Goal: Task Accomplishment & Management: Complete application form

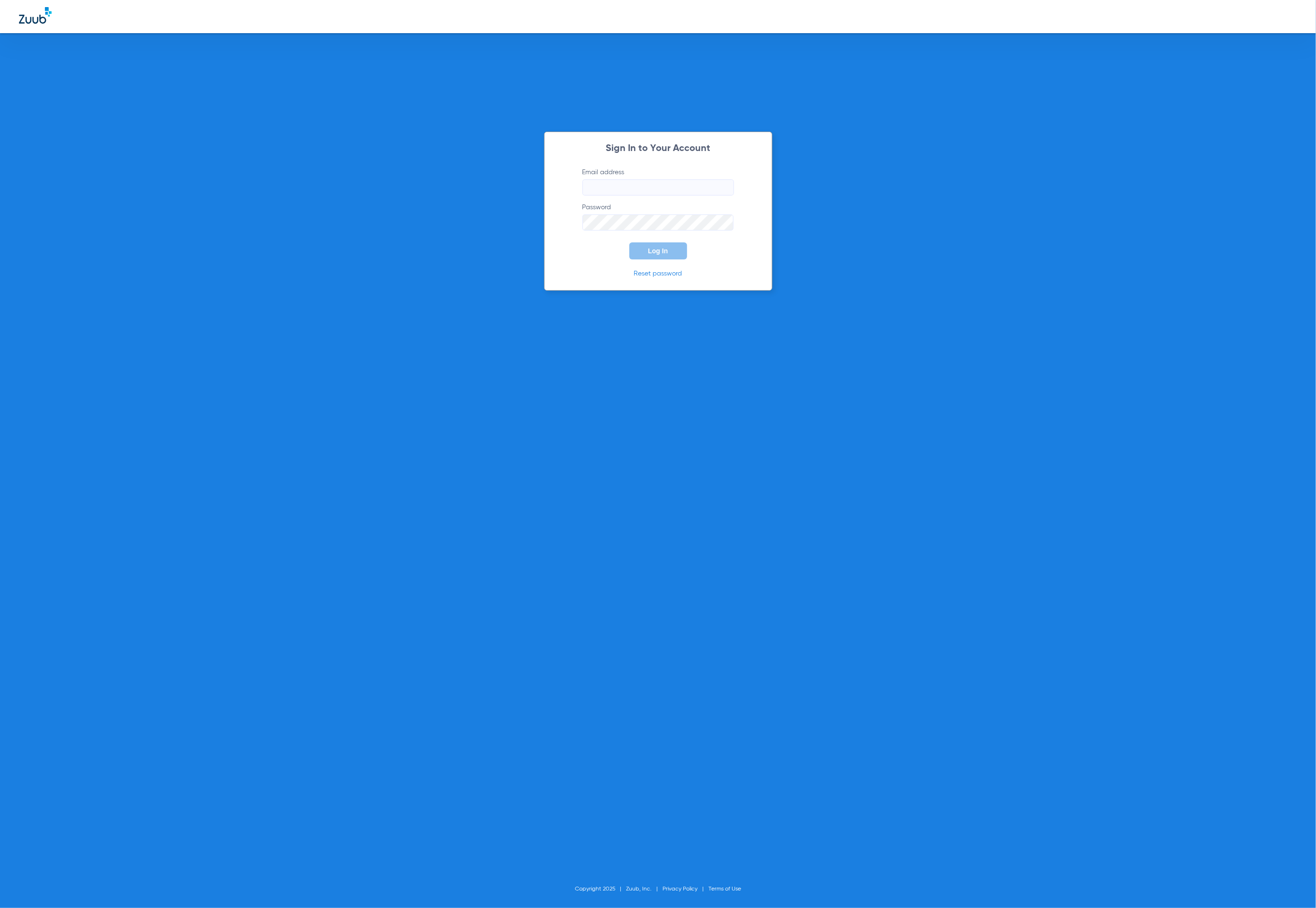
type input "[PERSON_NAME][EMAIL_ADDRESS][DOMAIN_NAME]"
click at [675, 248] on button "Log In" at bounding box center [658, 251] width 58 height 17
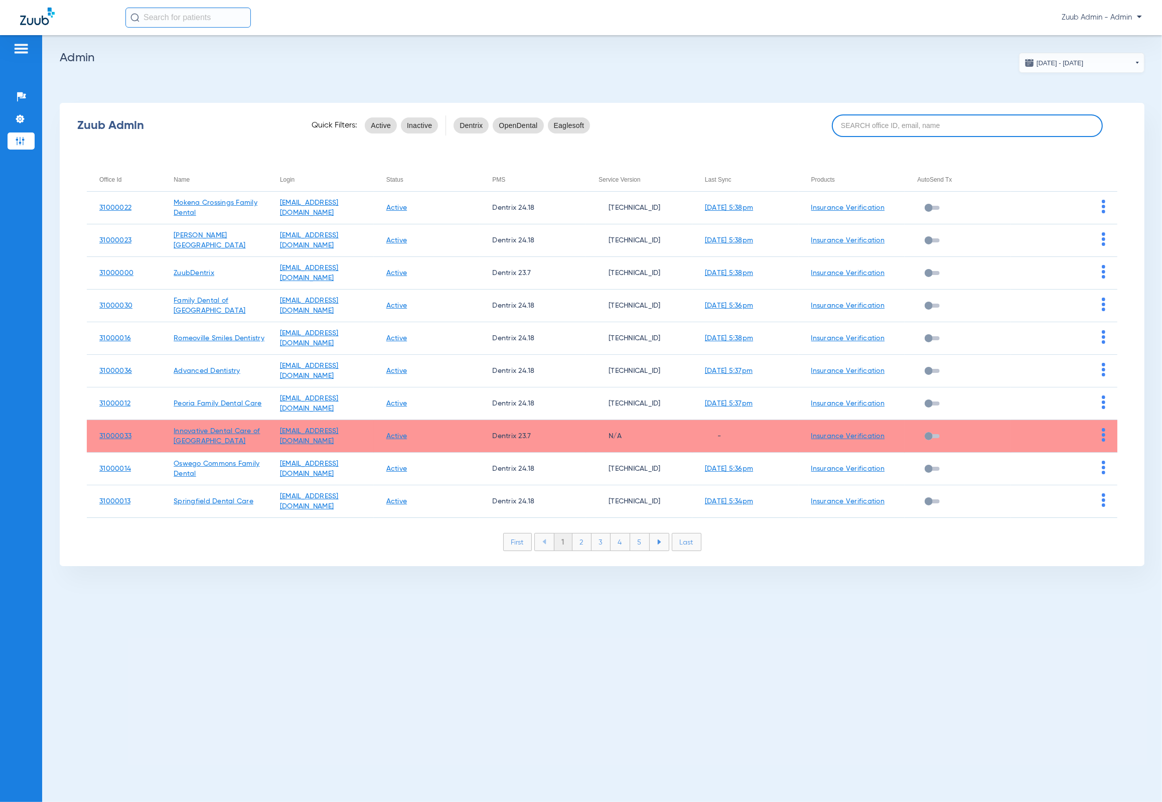
click at [974, 130] on input at bounding box center [968, 125] width 272 height 23
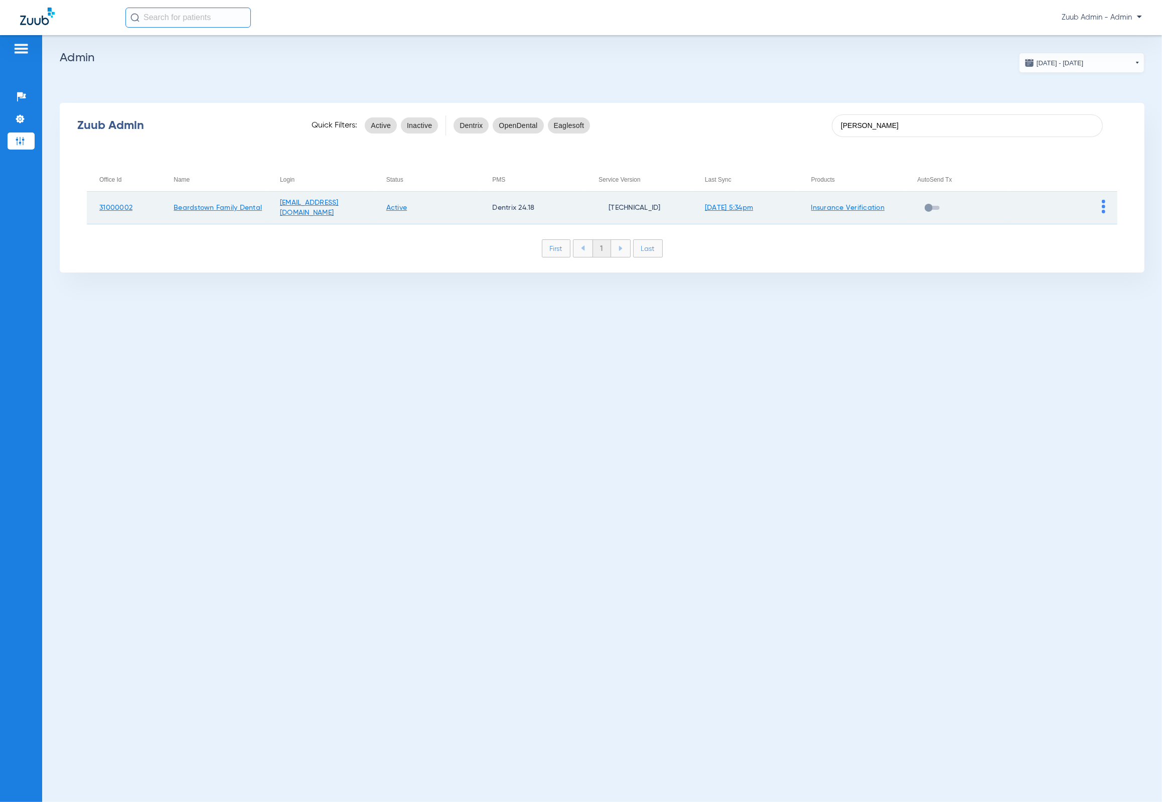
type input "[PERSON_NAME]"
click at [1105, 204] on img at bounding box center [1104, 207] width 4 height 14
drag, startPoint x: 1114, startPoint y: 221, endPoint x: 1077, endPoint y: 219, distance: 37.2
click at [1113, 221] on button "View Account" at bounding box center [1132, 228] width 58 height 20
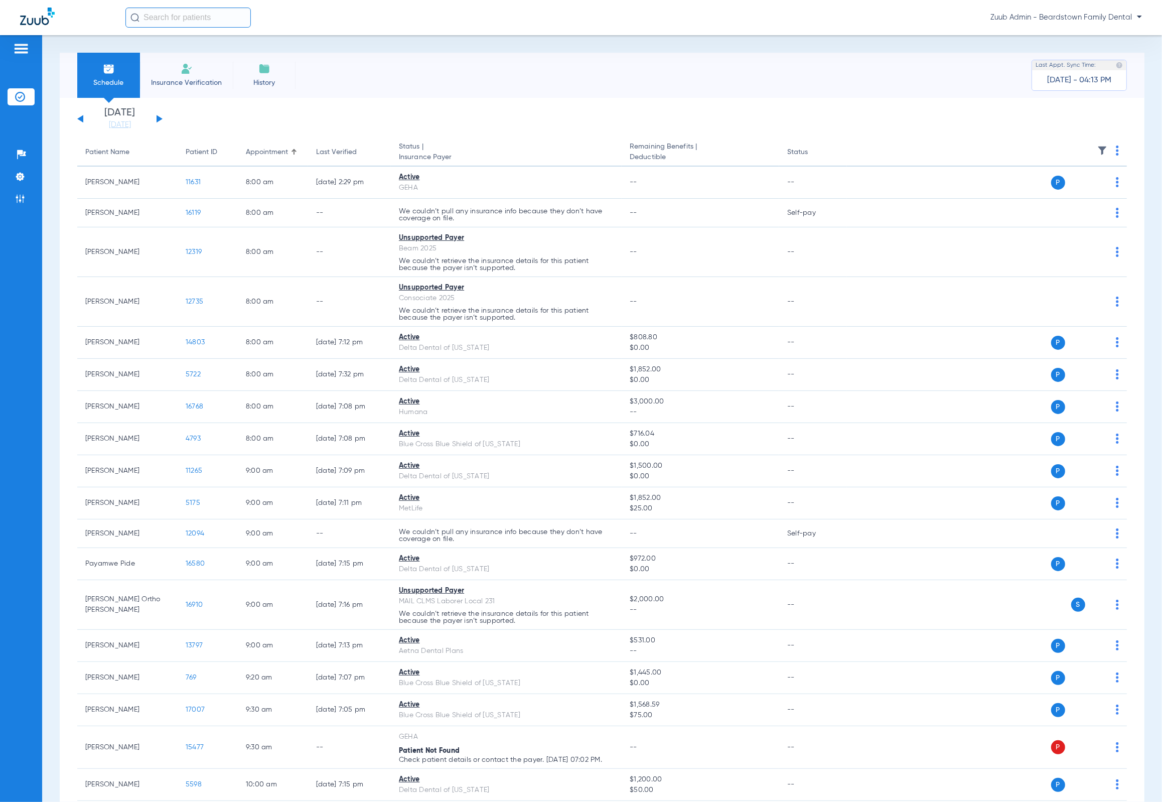
click at [221, 24] on input "text" at bounding box center [187, 18] width 125 height 20
paste input "[PERSON_NAME]"
type input "[PERSON_NAME]"
click at [231, 52] on td "[DATE]" at bounding box center [245, 54] width 29 height 14
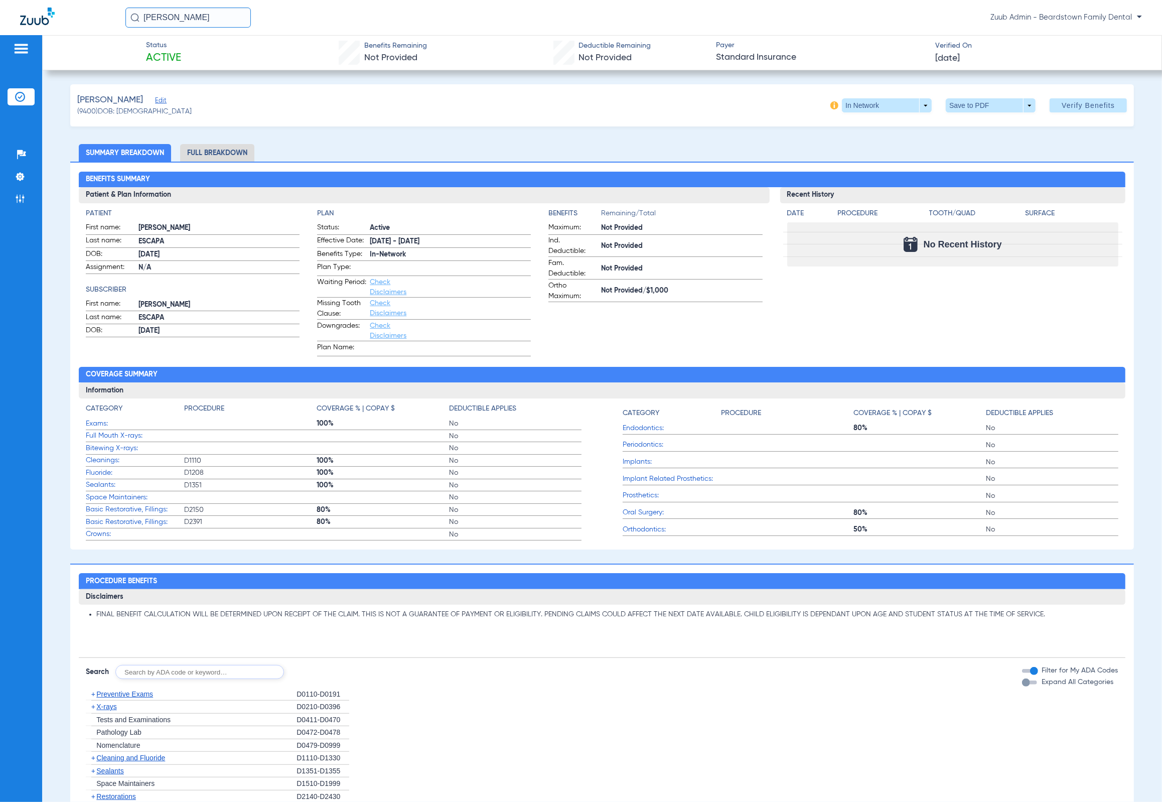
click at [155, 100] on span "Edit" at bounding box center [159, 102] width 9 height 10
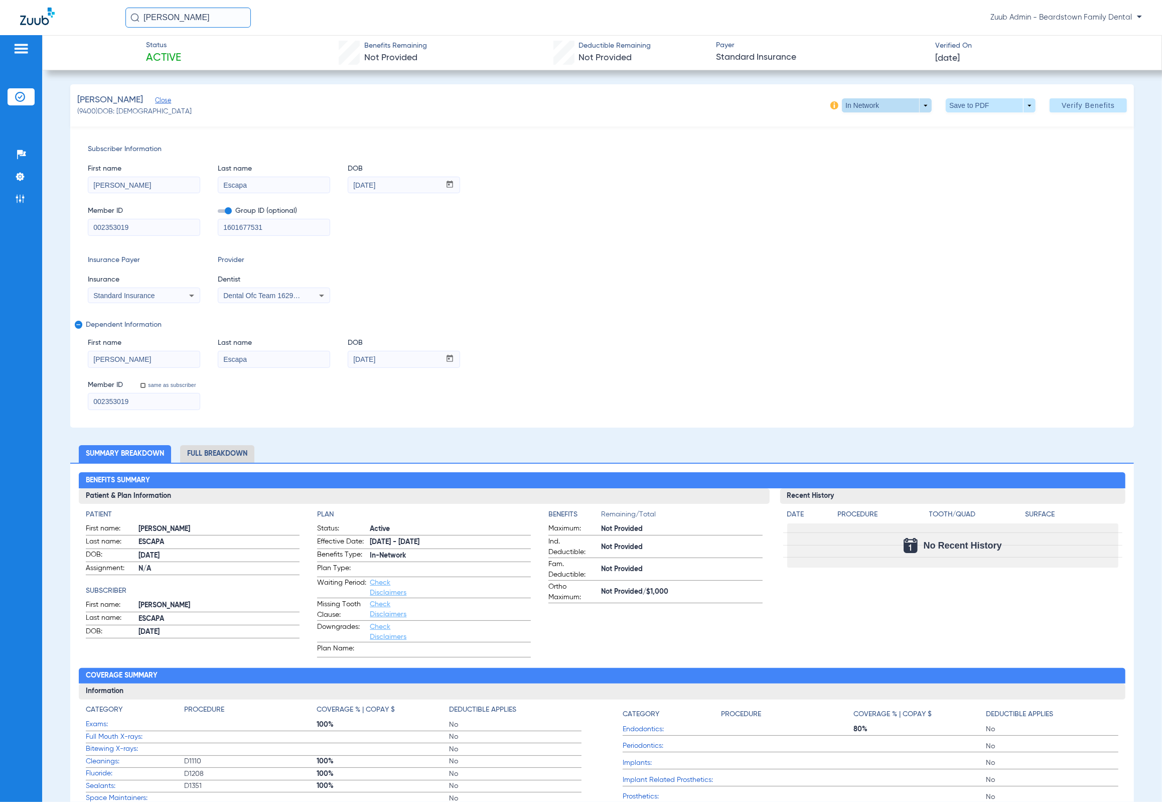
click at [875, 105] on span at bounding box center [887, 105] width 24 height 24
click at [218, 462] on div at bounding box center [581, 401] width 1162 height 802
click at [218, 454] on li "Full Breakdown" at bounding box center [217, 454] width 74 height 18
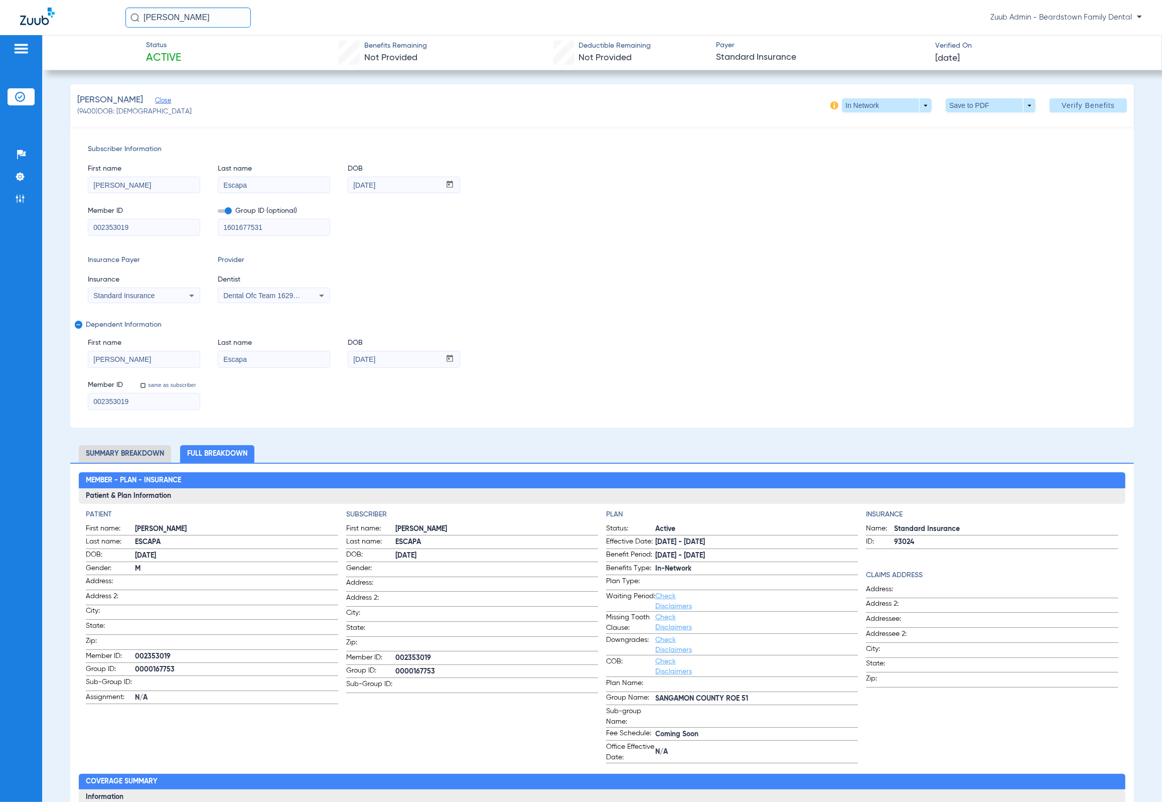
click at [111, 453] on li "Summary Breakdown" at bounding box center [125, 454] width 92 height 18
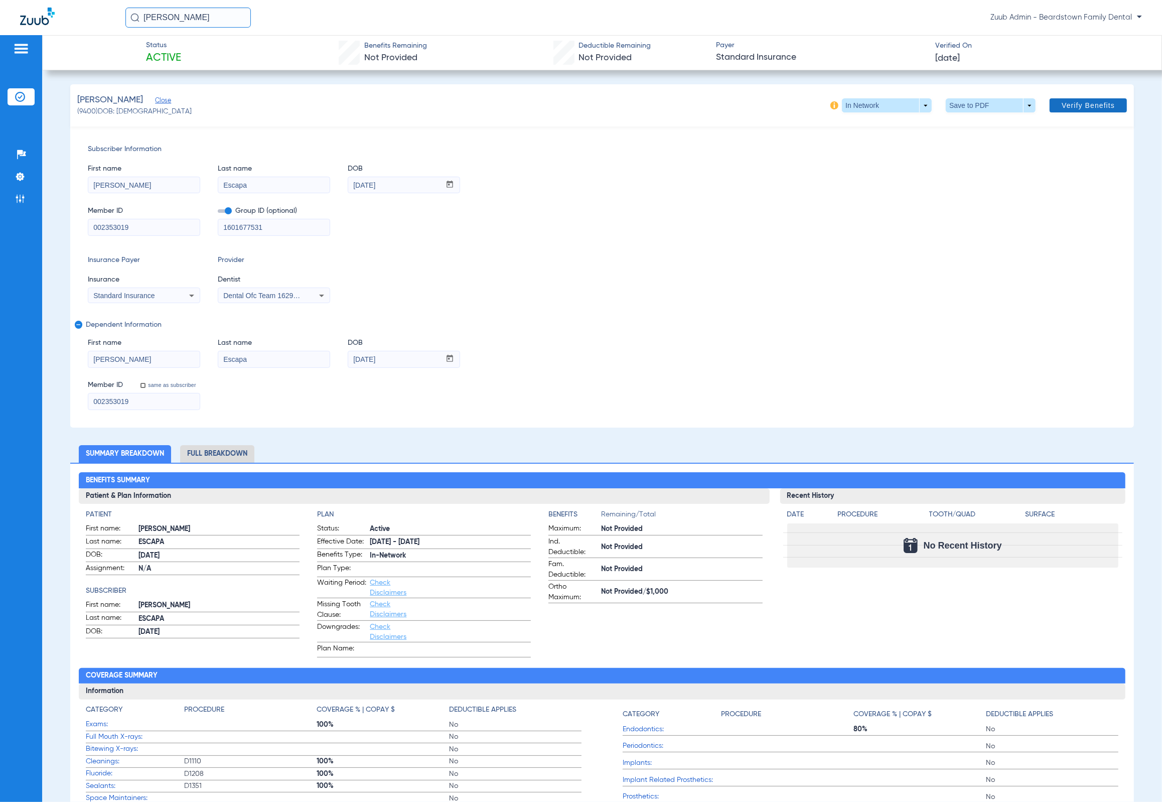
click at [1073, 99] on span at bounding box center [1088, 105] width 77 height 24
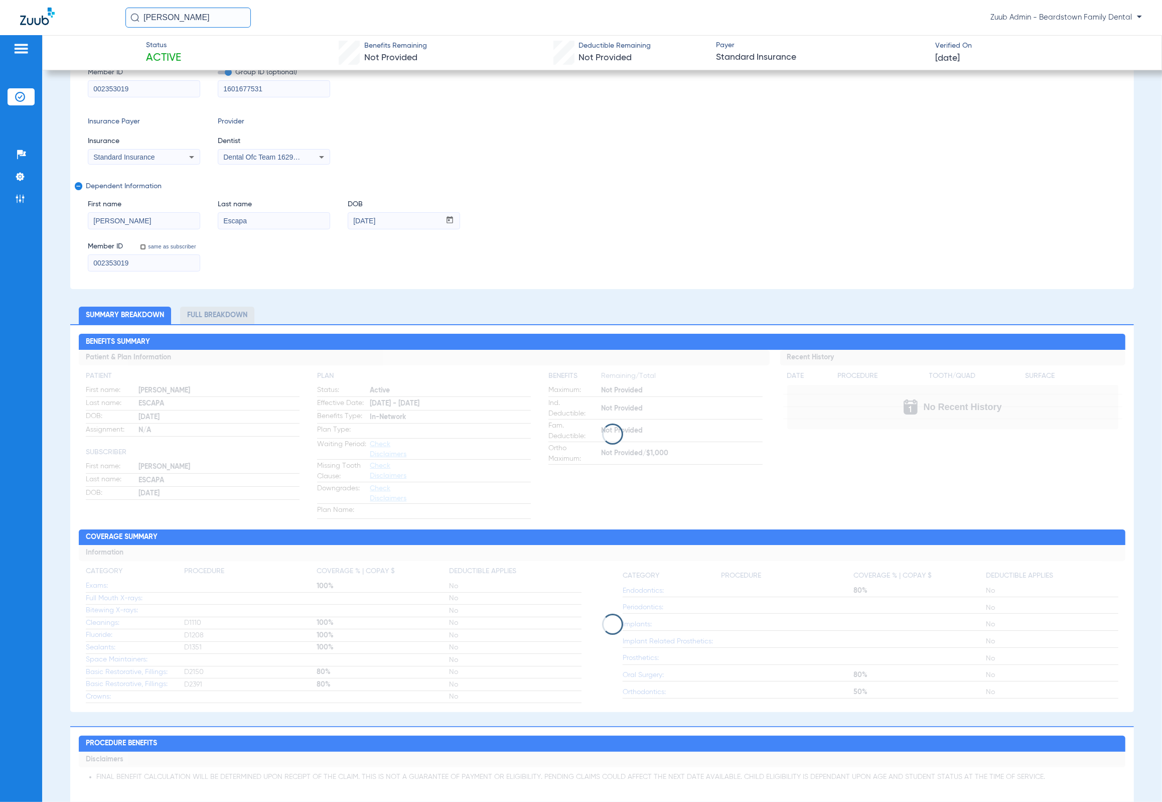
scroll to position [139, 0]
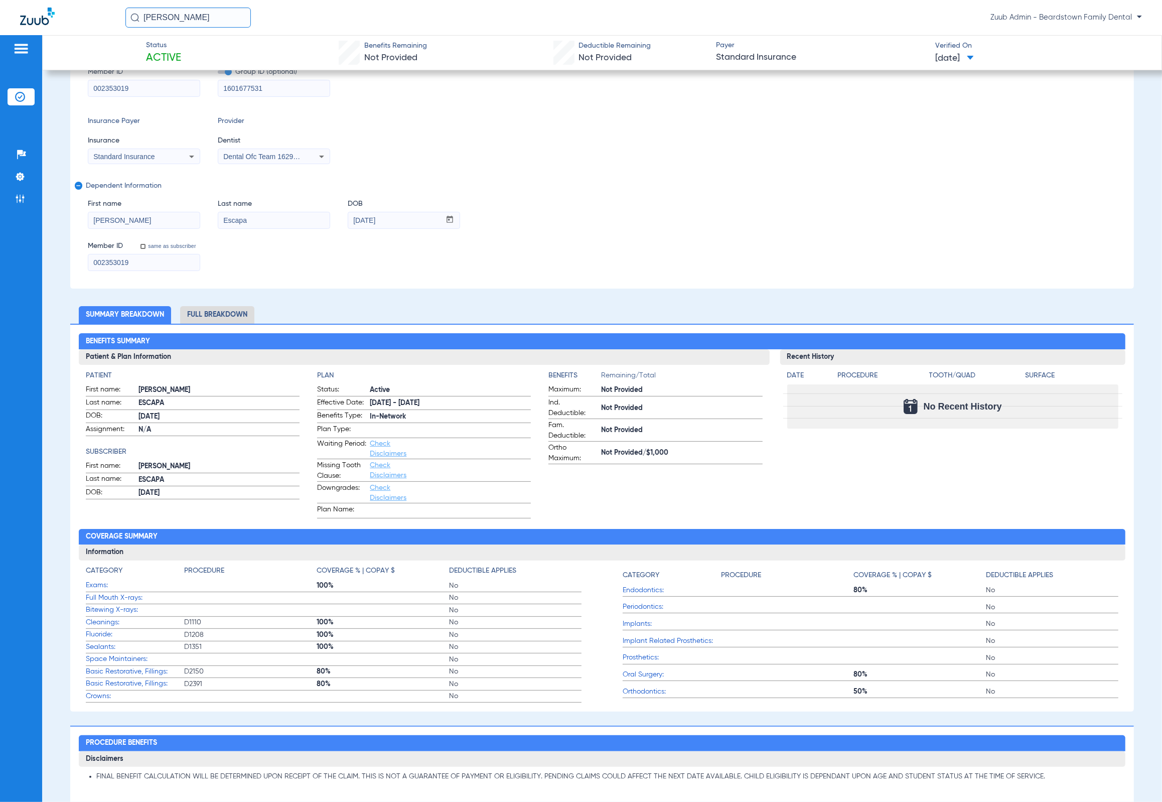
click at [239, 309] on li "Full Breakdown" at bounding box center [217, 315] width 74 height 18
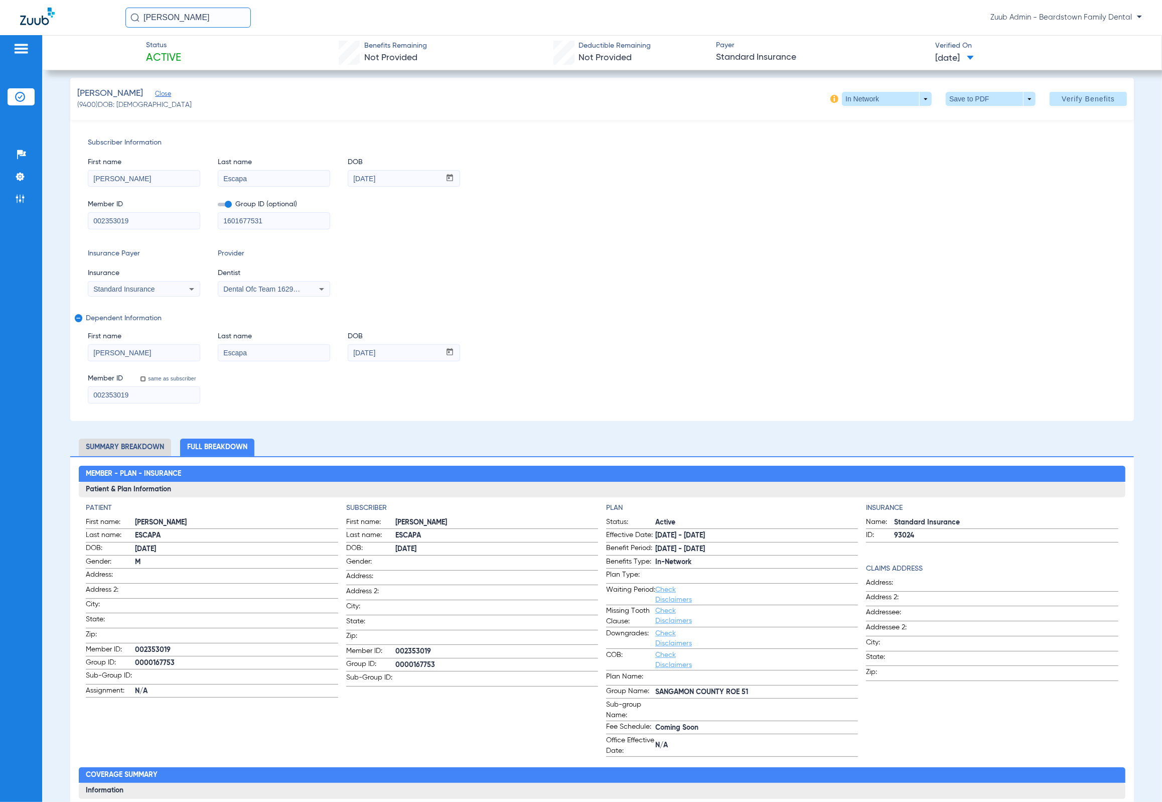
scroll to position [0, 0]
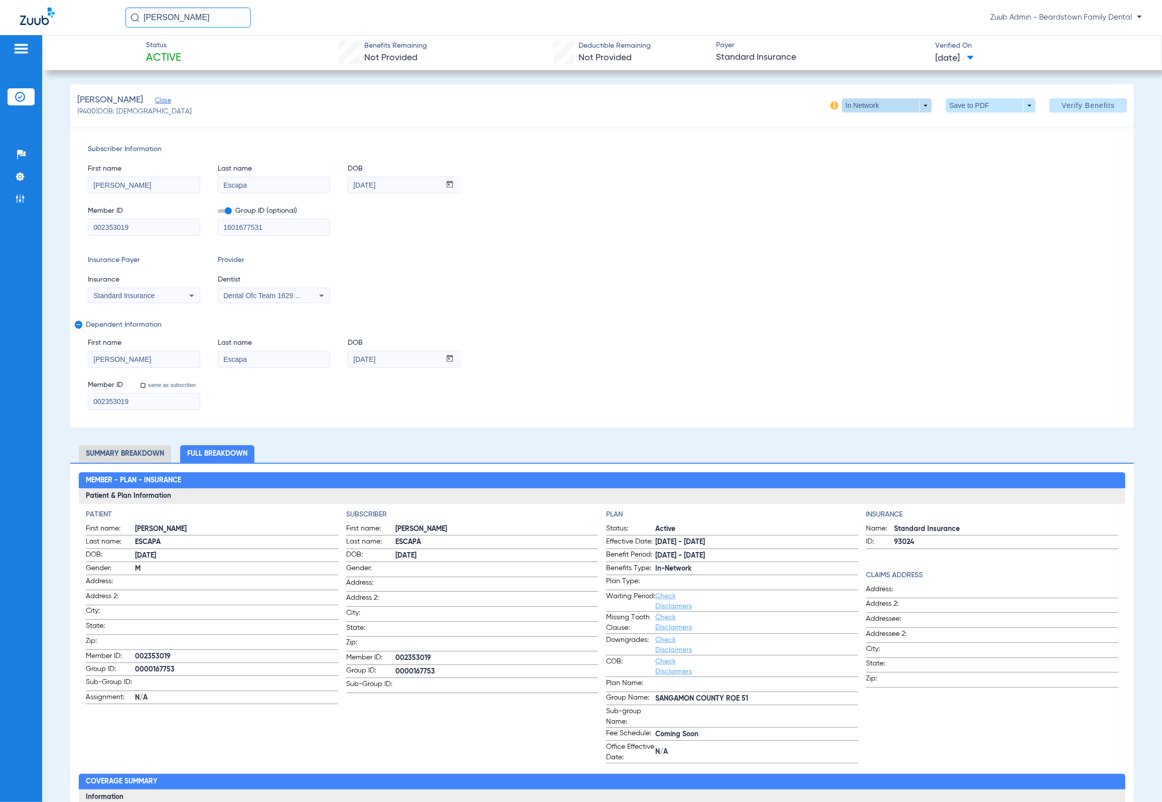
click at [856, 101] on span at bounding box center [887, 105] width 90 height 14
click at [858, 143] on span "Out of Network" at bounding box center [865, 145] width 47 height 7
click at [897, 101] on span at bounding box center [887, 105] width 90 height 14
click at [880, 119] on button "In Network" at bounding box center [865, 125] width 63 height 20
click at [92, 111] on span "(9400) DOB: [DEMOGRAPHIC_DATA]" at bounding box center [134, 111] width 114 height 11
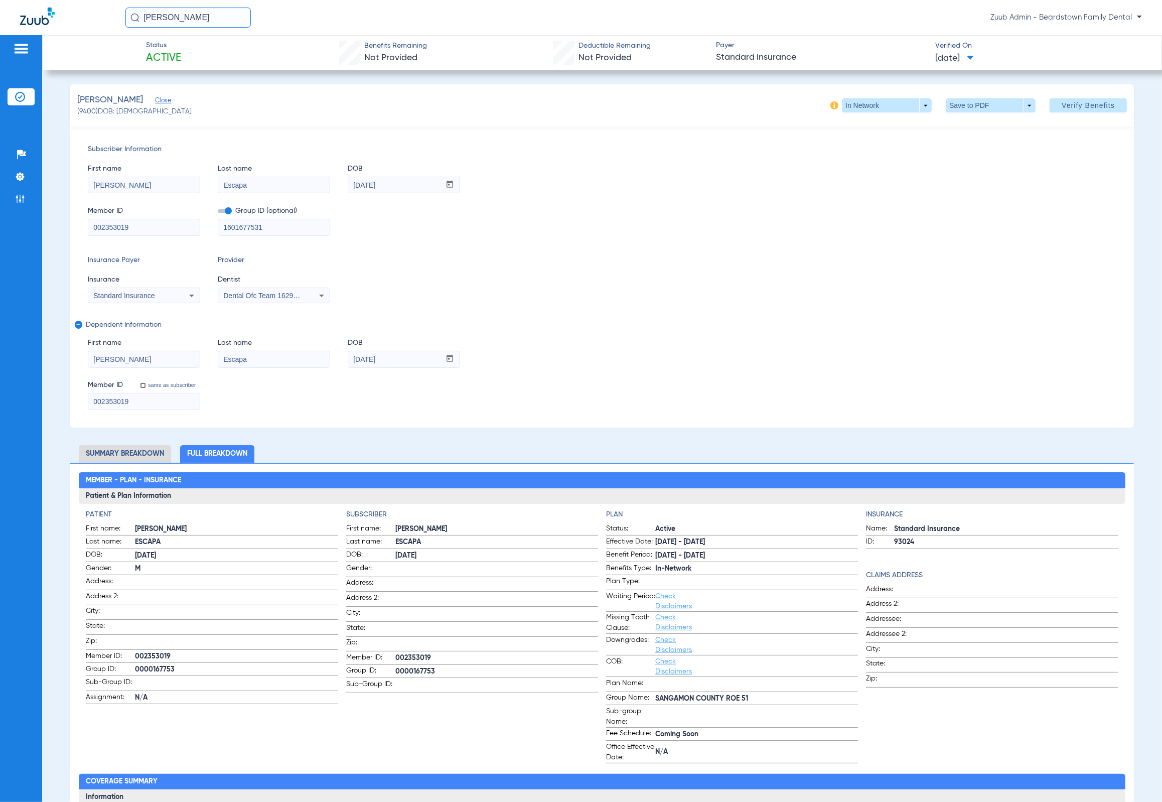
click at [92, 111] on span "(9400) DOB: [DEMOGRAPHIC_DATA]" at bounding box center [134, 111] width 114 height 11
copy span "9400"
click at [961, 106] on span at bounding box center [991, 105] width 90 height 14
click at [982, 118] on button "insert_drive_file Save to PDF" at bounding box center [976, 125] width 76 height 20
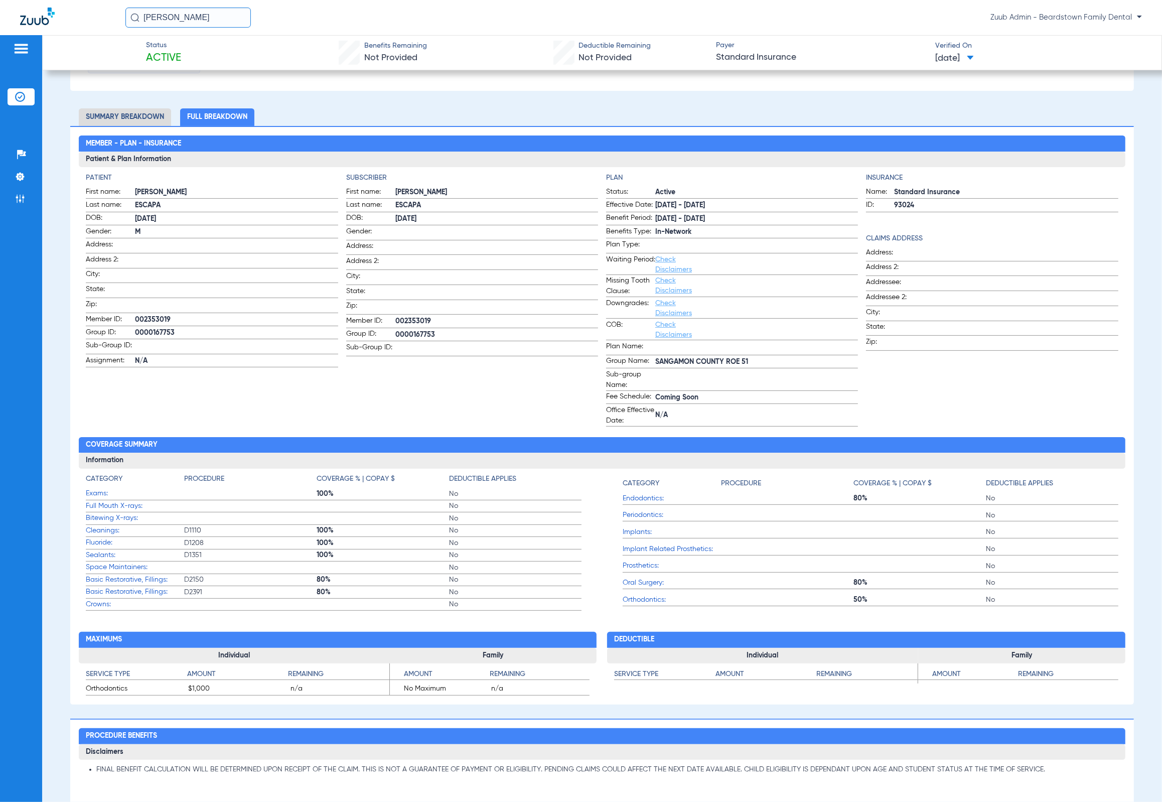
scroll to position [341, 0]
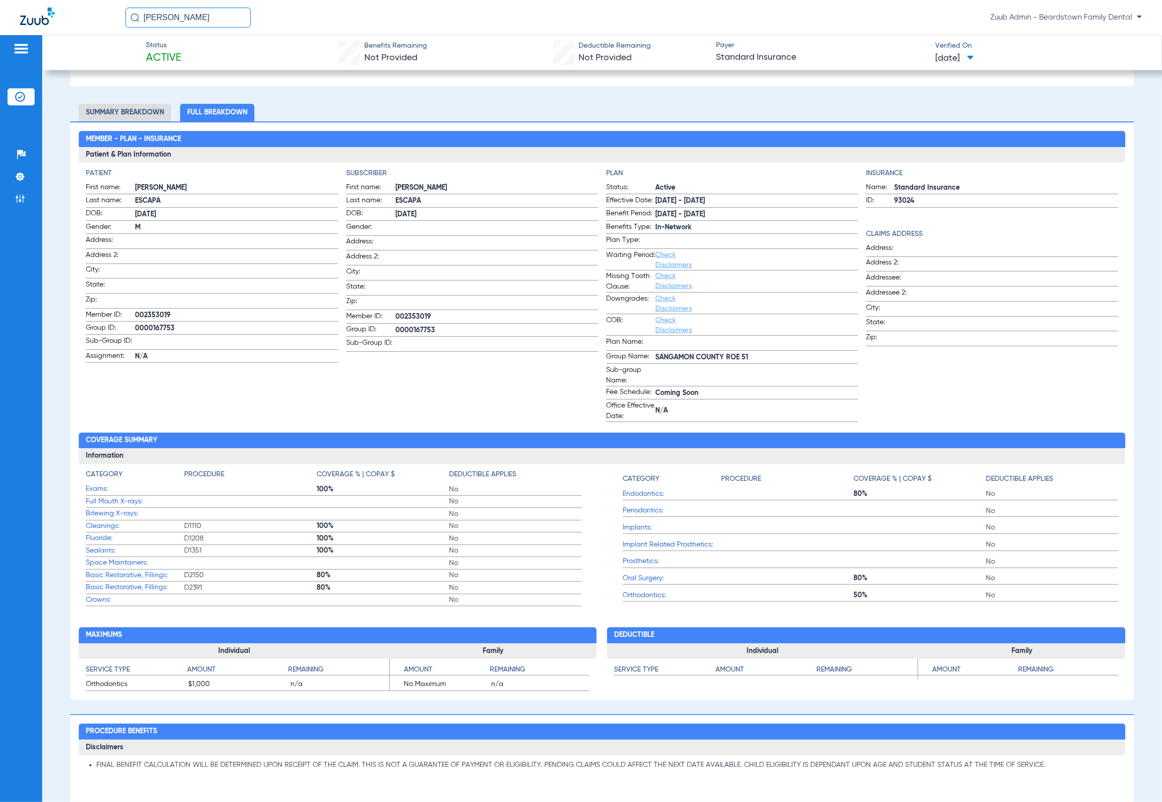
drag, startPoint x: 84, startPoint y: 491, endPoint x: 382, endPoint y: 498, distance: 298.2
click at [384, 498] on div "Category Procedure Coverage % | Copay $ Deductible Applies Exams: 100% No Full …" at bounding box center [602, 535] width 1046 height 143
click at [382, 554] on app-coverage-list "Category Procedure Coverage % | Copay $ Deductible Applies Exams: 100% No Full …" at bounding box center [334, 537] width 496 height 137
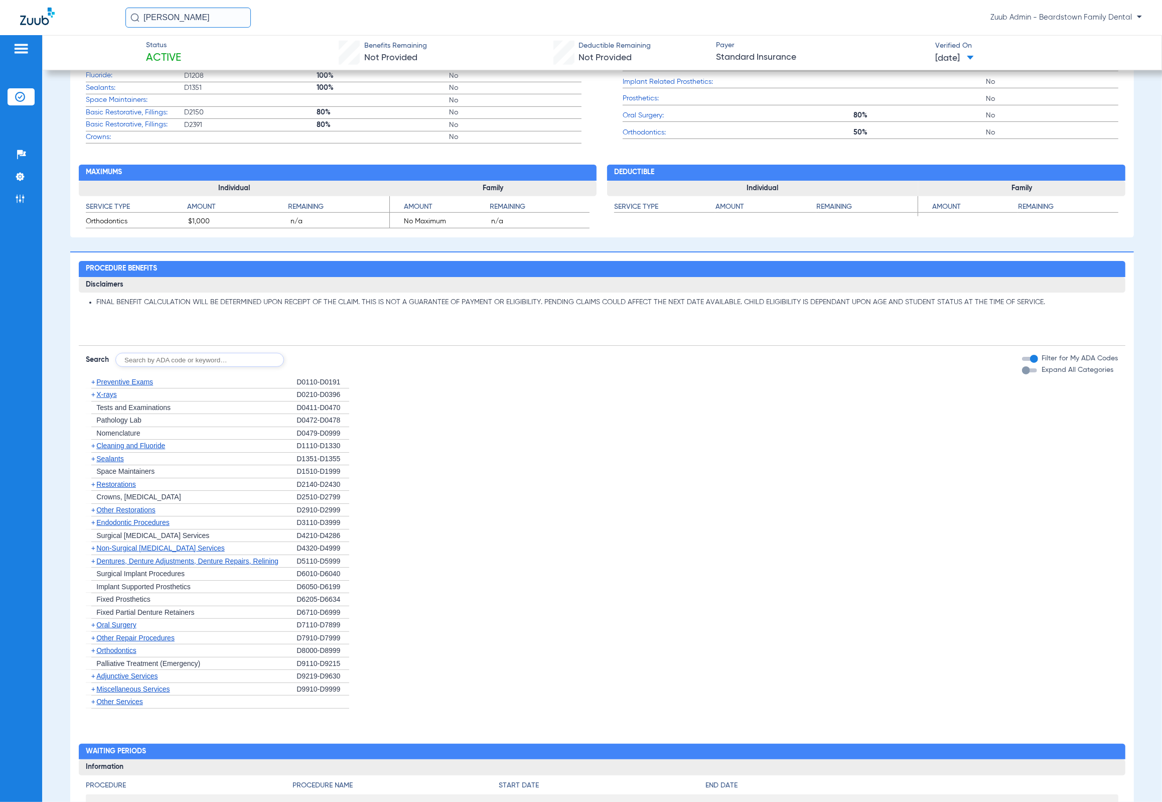
scroll to position [976, 0]
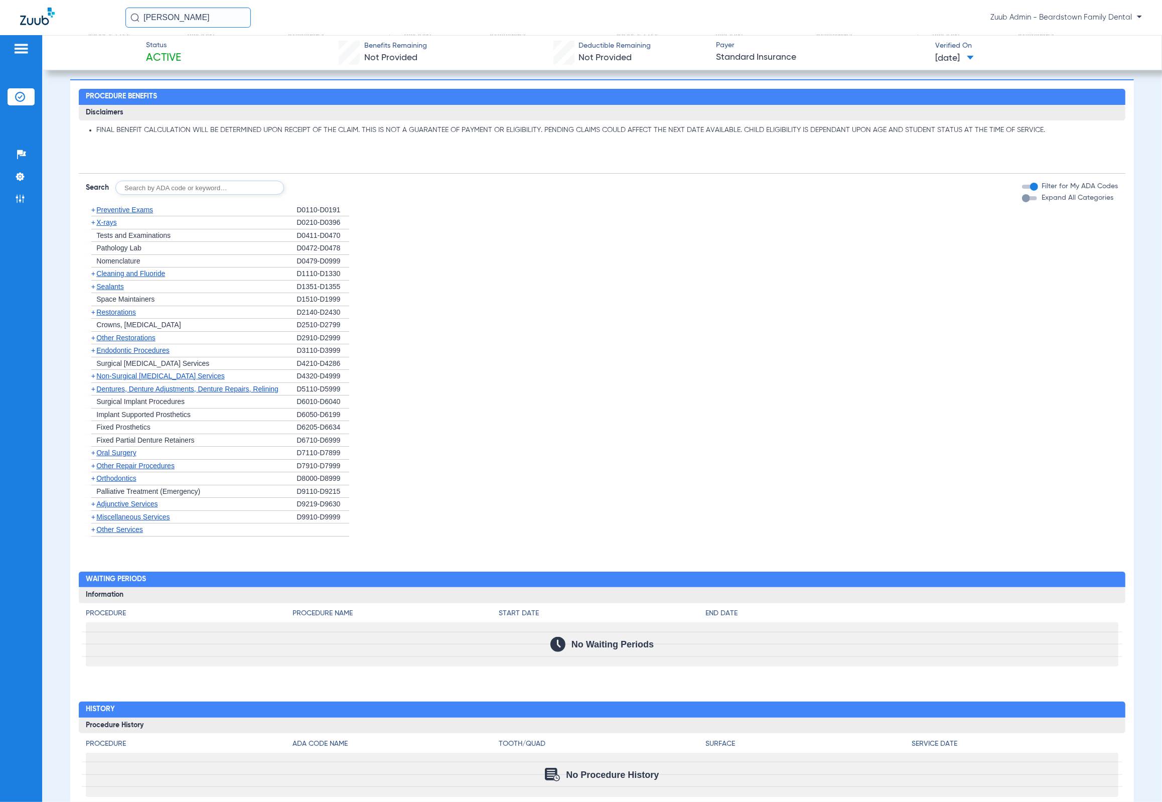
click at [92, 226] on span "+" at bounding box center [93, 222] width 4 height 8
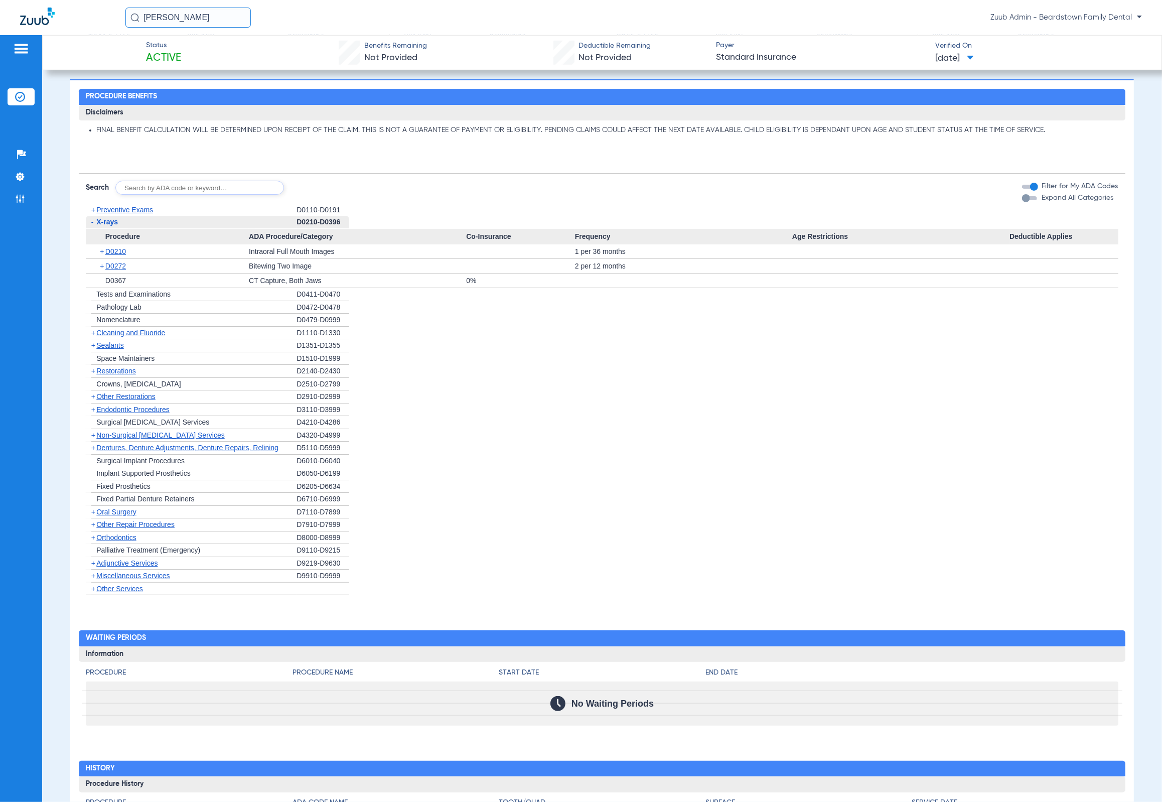
click at [100, 254] on span "+" at bounding box center [103, 251] width 6 height 14
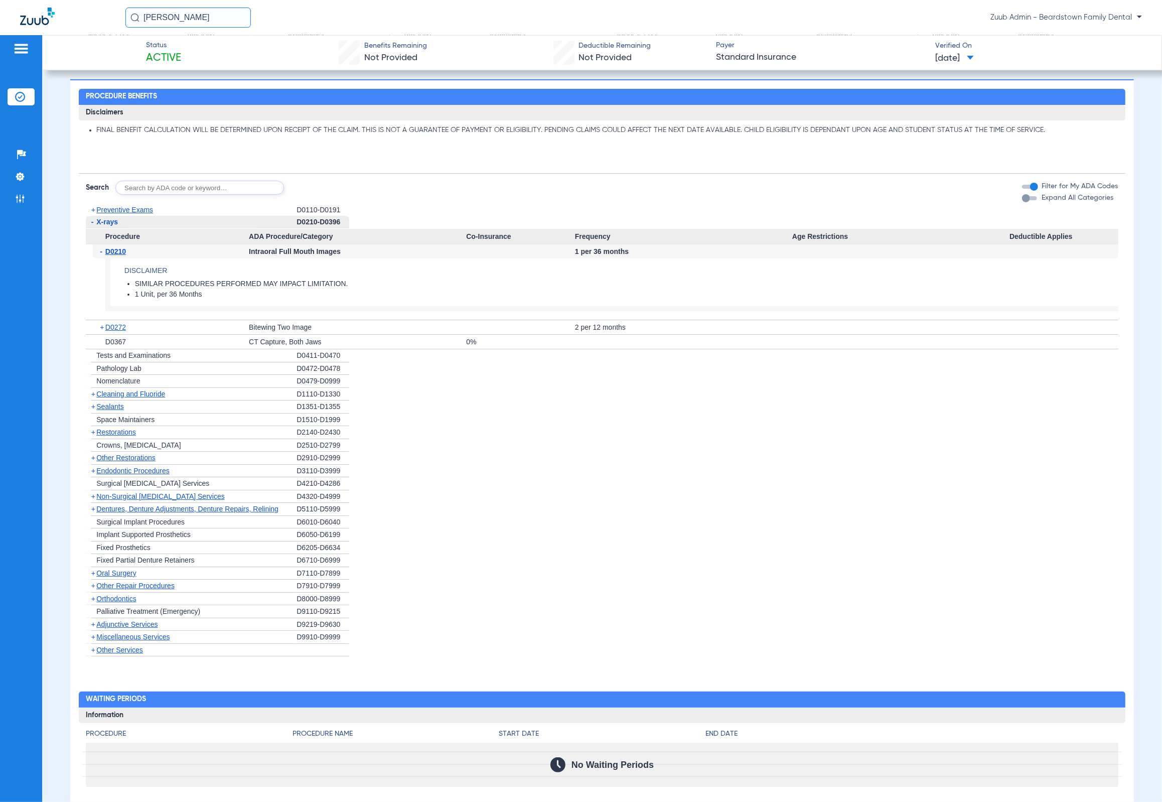
click at [101, 328] on span "+" at bounding box center [103, 327] width 6 height 14
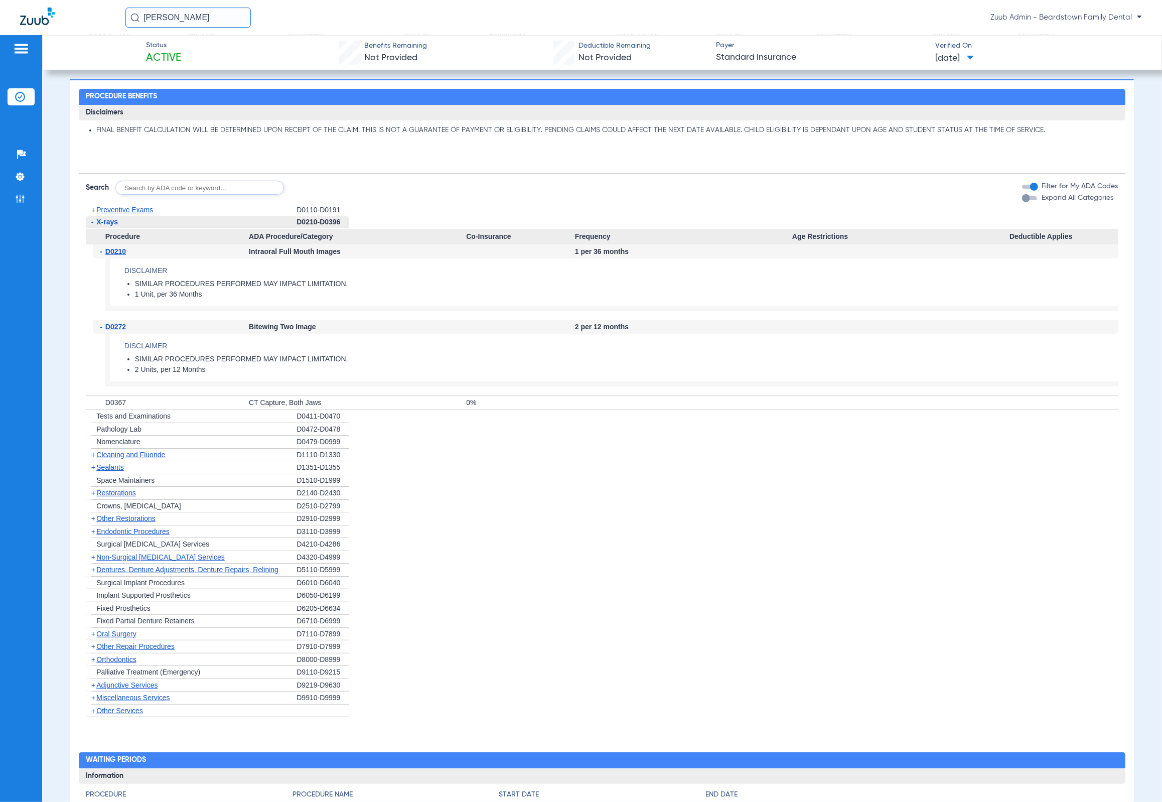
click at [189, 194] on input "text" at bounding box center [199, 188] width 169 height 14
type input "D4212"
click button "Search" at bounding box center [322, 188] width 40 height 14
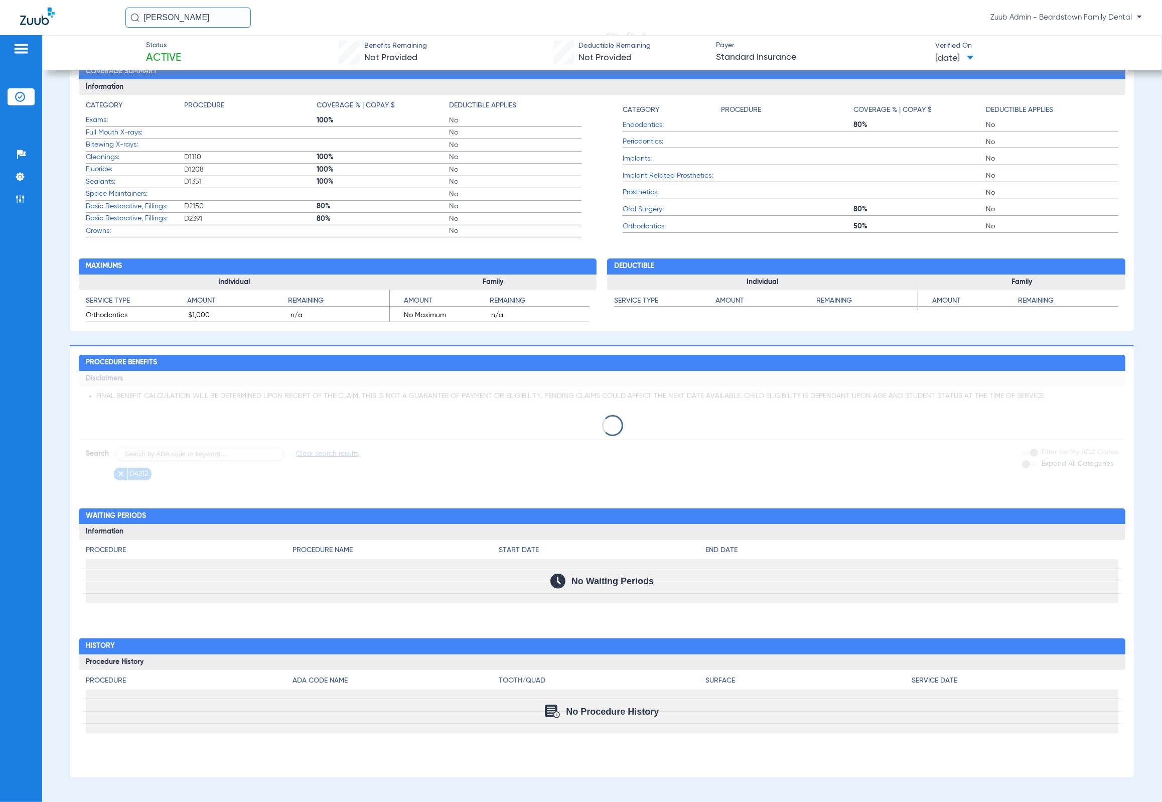
scroll to position [724, 0]
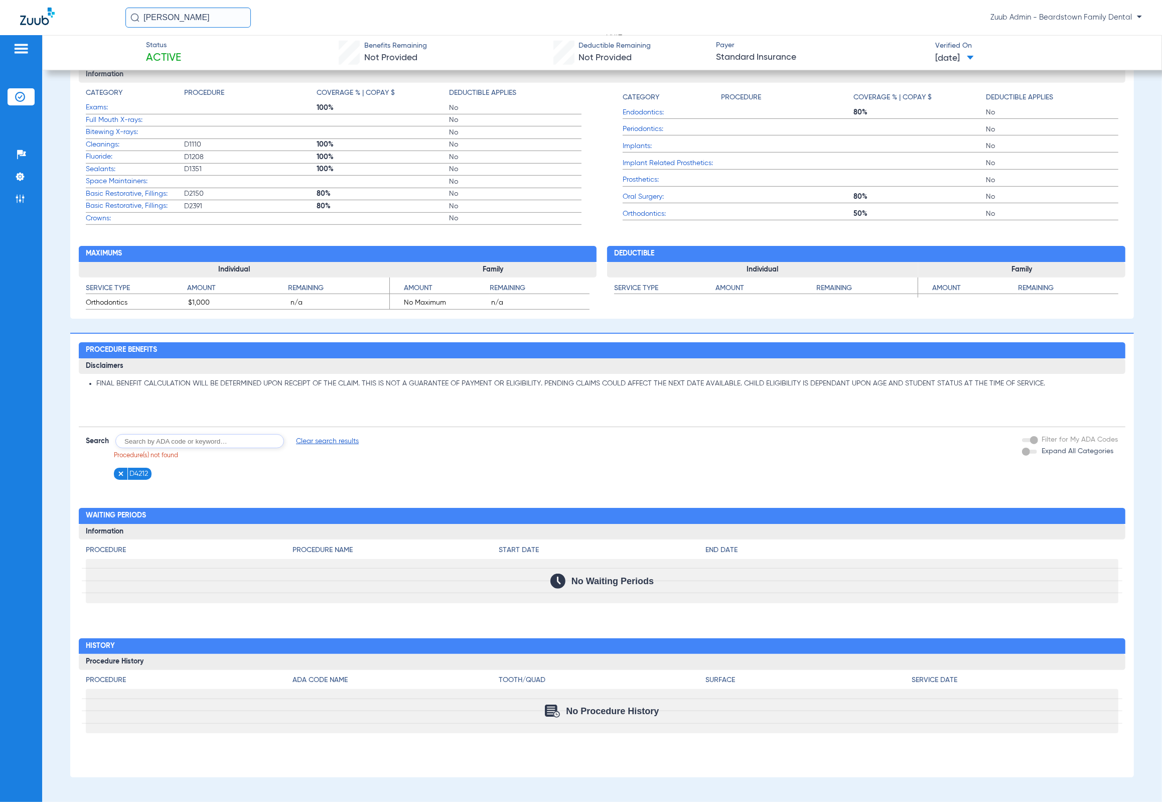
click at [219, 437] on input "text" at bounding box center [199, 441] width 169 height 14
type input "D0160"
click button "Search" at bounding box center [322, 441] width 40 height 14
click at [241, 445] on input "text" at bounding box center [199, 441] width 169 height 14
type input "D0474"
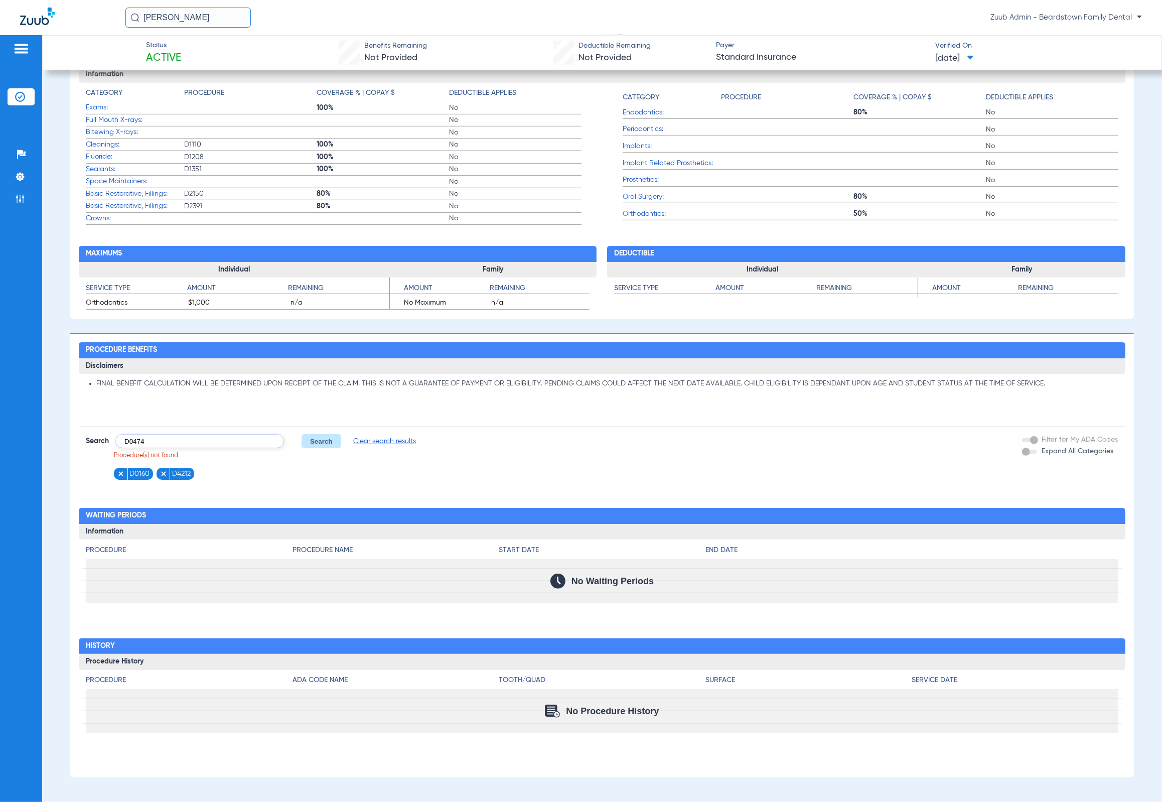
click button "Search" at bounding box center [322, 441] width 40 height 14
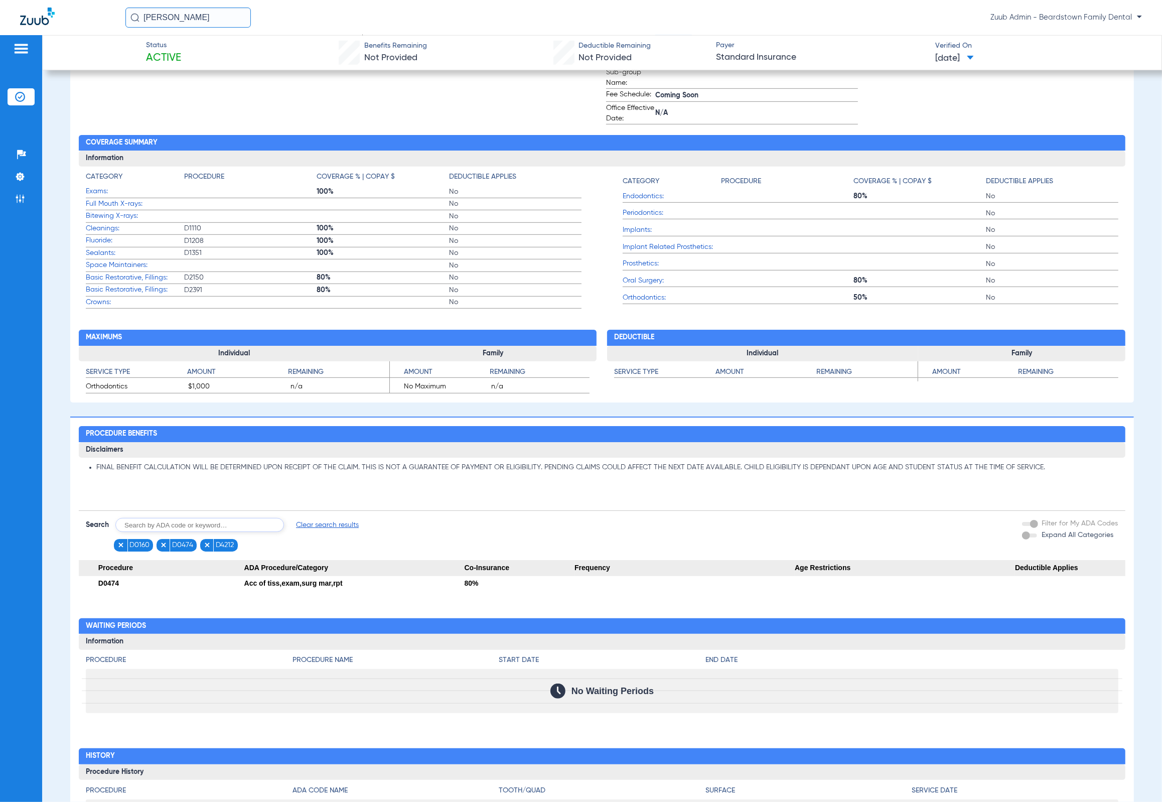
scroll to position [699, 0]
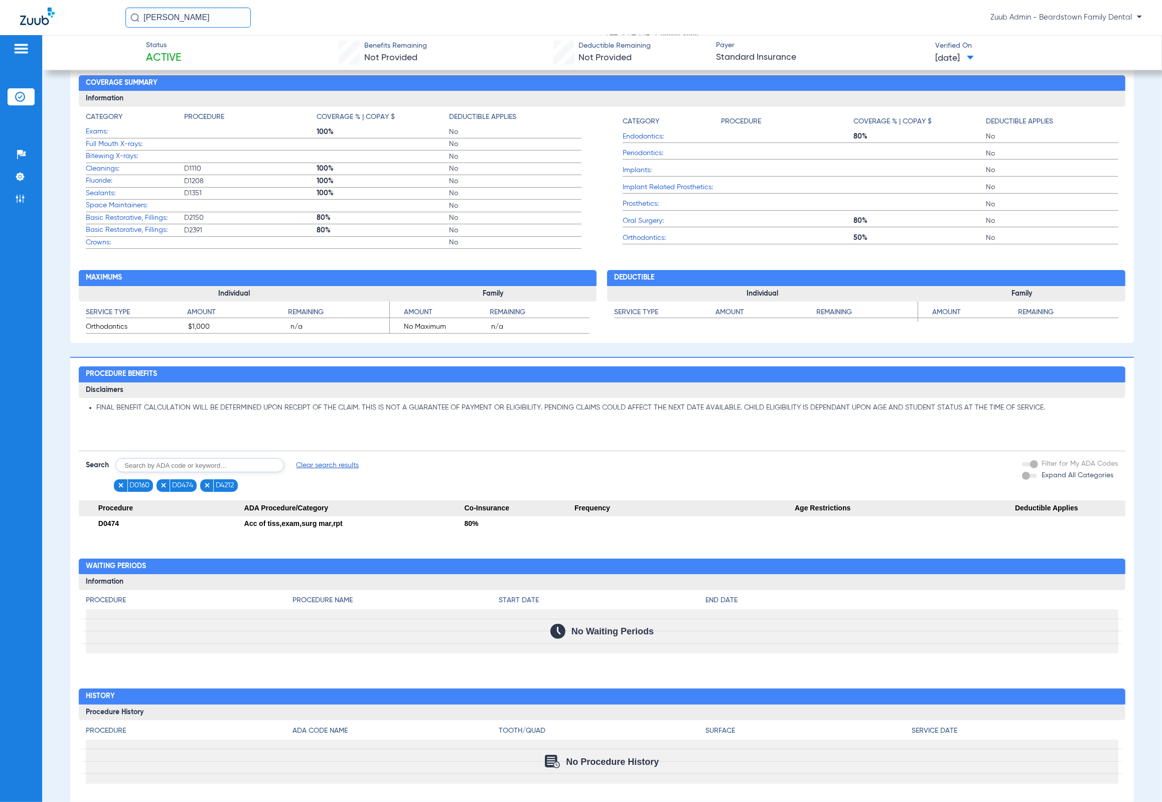
click at [326, 466] on span "Clear search results" at bounding box center [327, 465] width 63 height 10
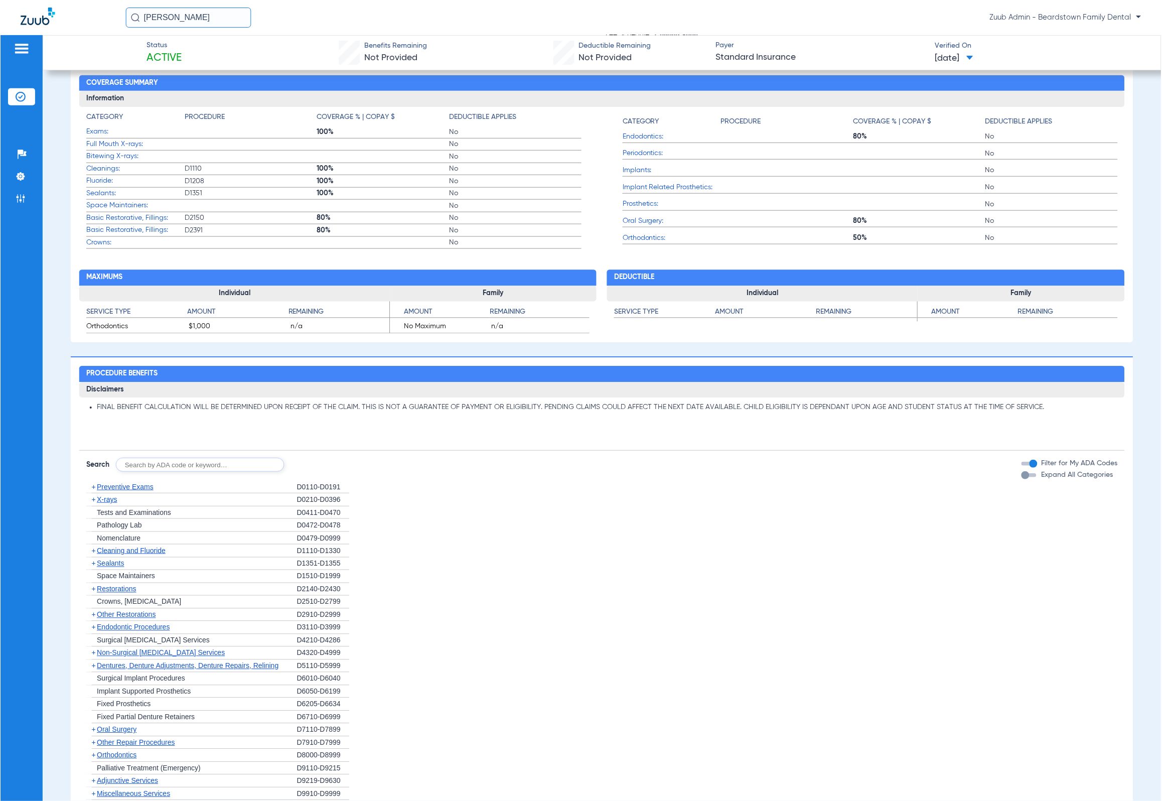
scroll to position [0, 0]
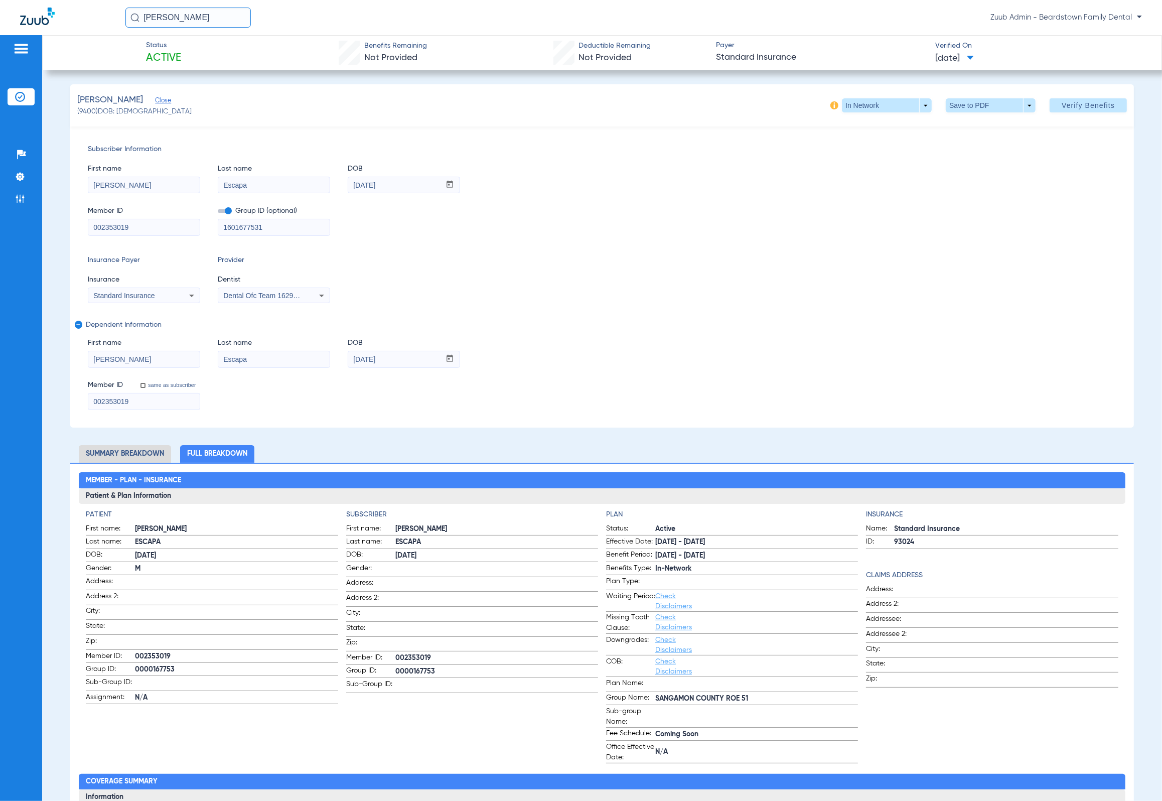
click at [206, 23] on input "[PERSON_NAME]" at bounding box center [187, 18] width 125 height 20
paste input "[PERSON_NAME]"
type input "[PERSON_NAME]"
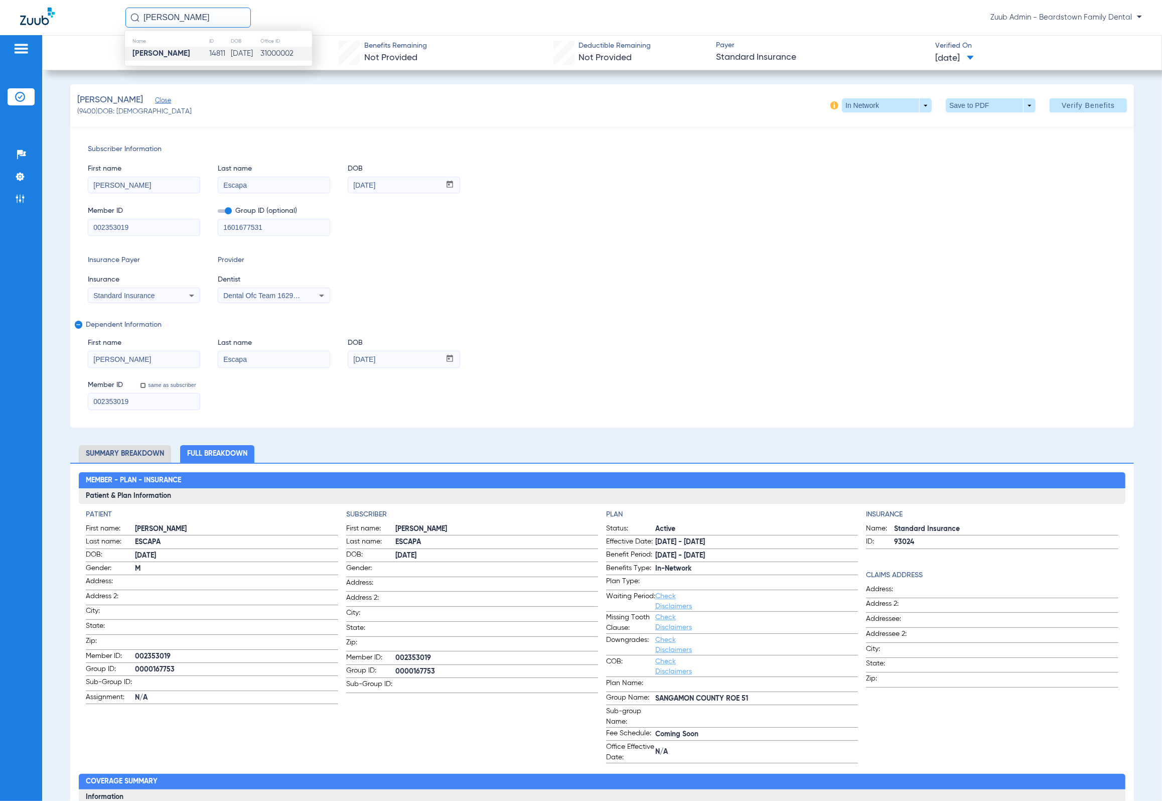
click at [231, 49] on td "[DATE]" at bounding box center [245, 54] width 30 height 14
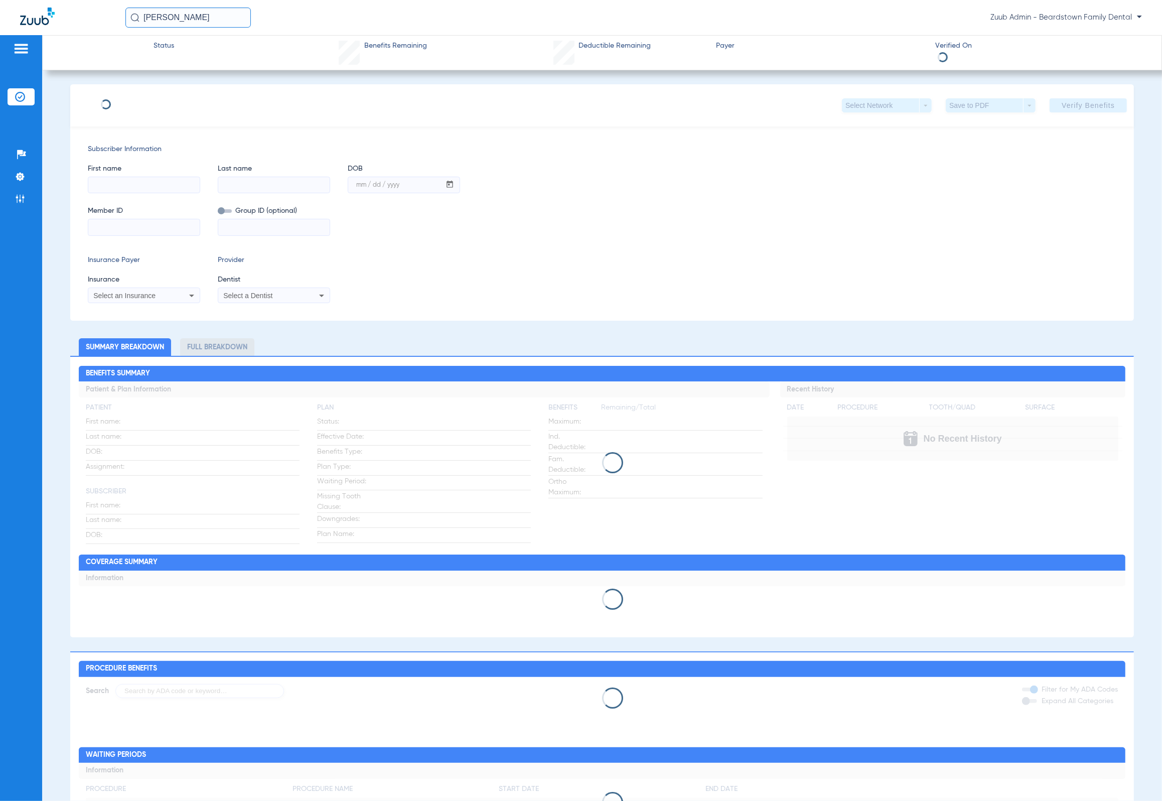
type input "[PERSON_NAME]"
type input "[DATE]"
type input "359822002629"
type input "76415074"
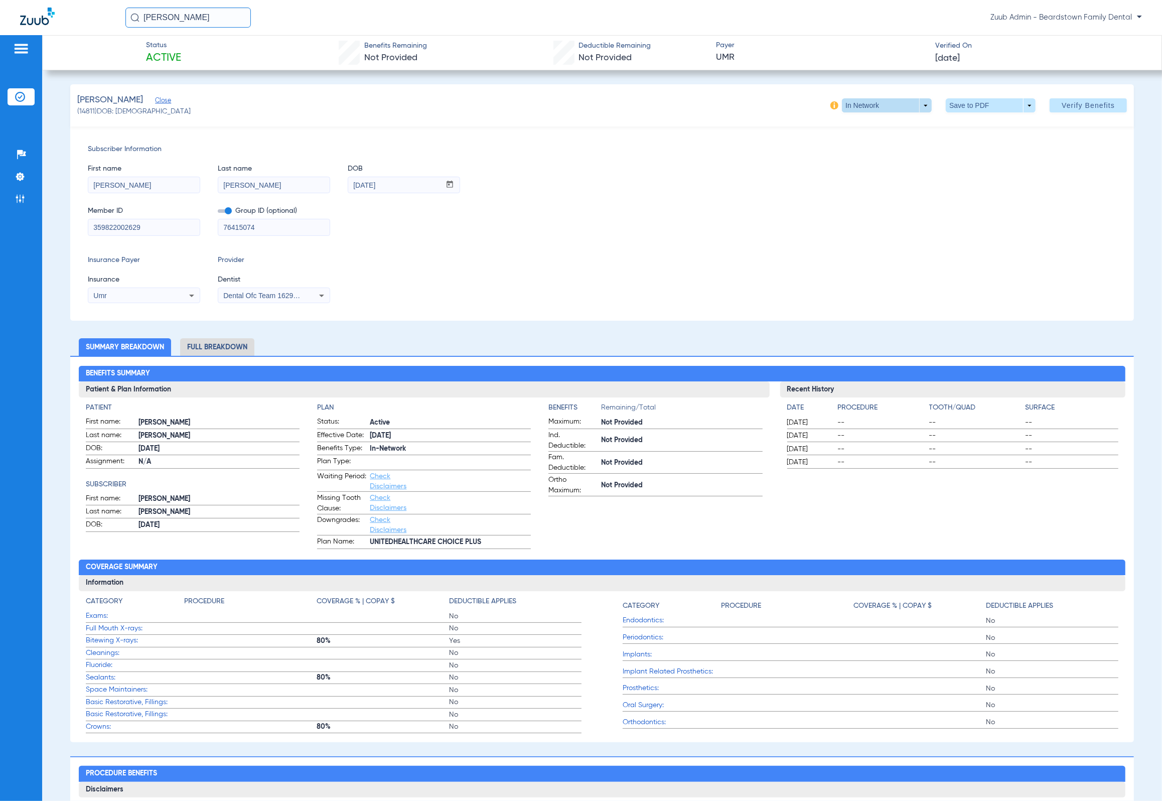
click at [856, 108] on span at bounding box center [887, 105] width 90 height 14
click at [864, 129] on button "Out of Network" at bounding box center [865, 125] width 63 height 20
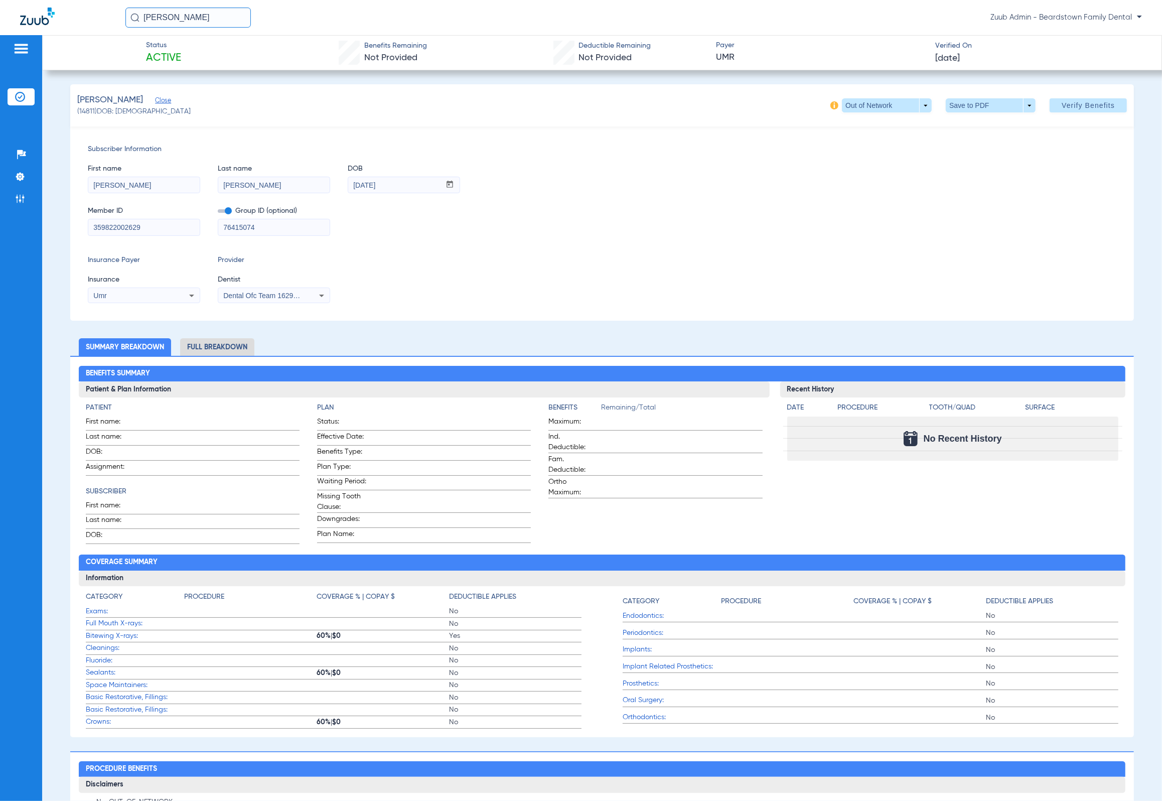
click at [865, 112] on div "[PERSON_NAME] (14811) DOB: [DEMOGRAPHIC_DATA] Out of Network arrow_drop_down Sa…" at bounding box center [602, 105] width 1064 height 42
click at [864, 110] on span at bounding box center [887, 105] width 90 height 14
click at [868, 142] on span "In Network" at bounding box center [865, 145] width 47 height 7
click at [1077, 106] on span "Verify Benefits" at bounding box center [1088, 105] width 53 height 8
